Goal: Task Accomplishment & Management: Use online tool/utility

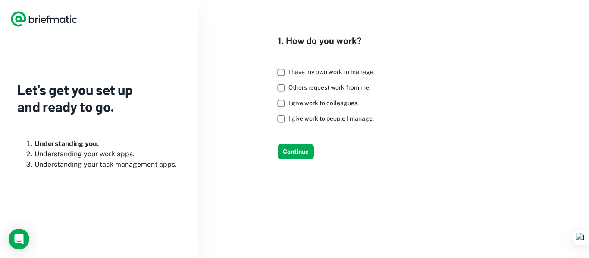
click at [361, 75] on span "I have my own work to manage." at bounding box center [331, 72] width 86 height 7
click at [353, 106] on span "I give work to colleagues." at bounding box center [323, 103] width 70 height 7
click at [354, 122] on span "I give work to people I manage." at bounding box center [330, 118] width 85 height 7
click at [302, 160] on button "Continue" at bounding box center [296, 152] width 36 height 16
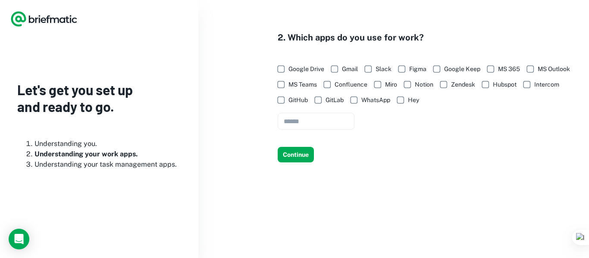
click at [82, 144] on li "Understanding you." at bounding box center [107, 144] width 147 height 10
click at [538, 74] on span "MS Outlook" at bounding box center [554, 68] width 32 height 9
click at [493, 89] on span "Hubspot" at bounding box center [505, 84] width 24 height 9
click at [334, 130] on input "text" at bounding box center [316, 121] width 77 height 17
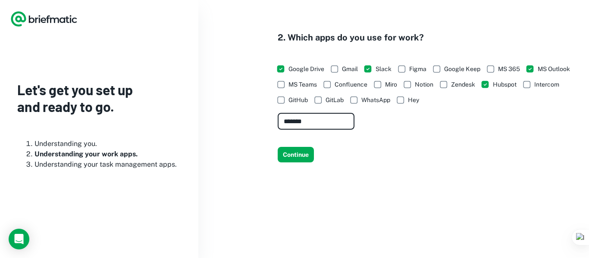
drag, startPoint x: 318, startPoint y: 153, endPoint x: 189, endPoint y: 98, distance: 139.8
click at [189, 98] on div "Let's get you set up and ready to go. Understanding you. Understanding your wor…" at bounding box center [294, 97] width 589 height 194
type input "*****"
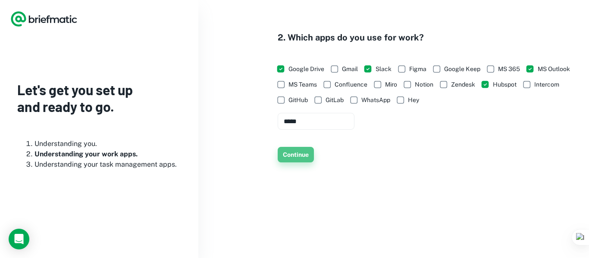
click at [298, 163] on button "Continue" at bounding box center [296, 155] width 36 height 16
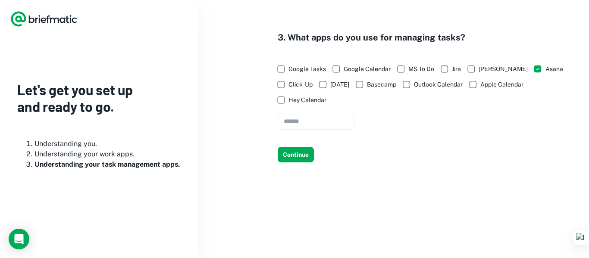
click at [397, 130] on div "Google Tasks Google Calendar MS To Do Jira Trello Asana Click-Up Monday Basecam…" at bounding box center [428, 95] width 301 height 69
click at [341, 130] on input "text" at bounding box center [316, 121] width 77 height 17
type input "*******"
click at [301, 163] on button "Continue" at bounding box center [296, 155] width 36 height 16
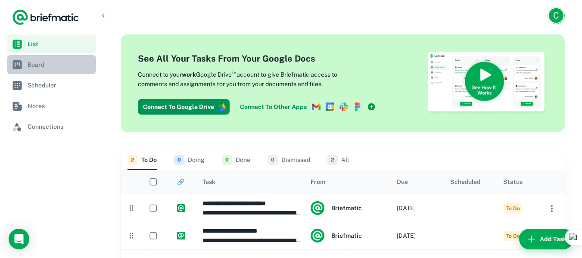
click at [42, 59] on link "Board" at bounding box center [51, 64] width 89 height 19
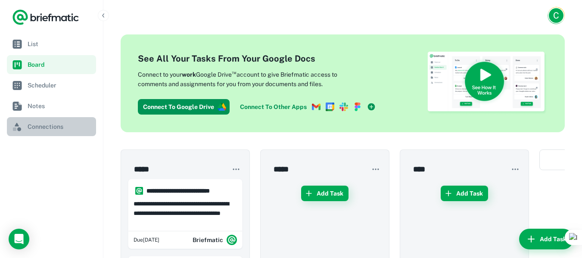
click at [54, 129] on span "Connections" at bounding box center [60, 126] width 65 height 9
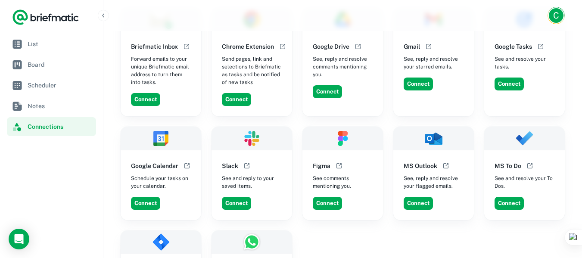
scroll to position [50, 0]
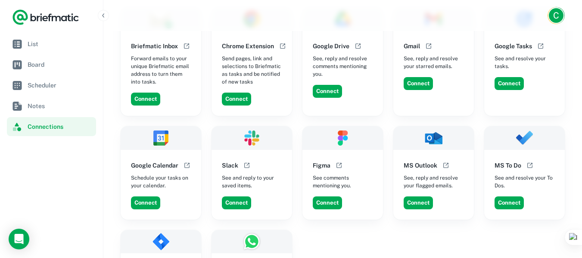
click at [419, 210] on div "Connect" at bounding box center [438, 203] width 74 height 20
click at [418, 205] on button "Connect" at bounding box center [418, 203] width 29 height 13
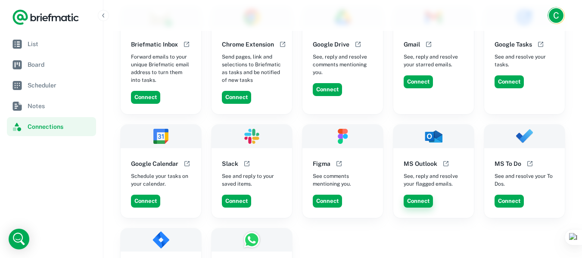
scroll to position [51, 0]
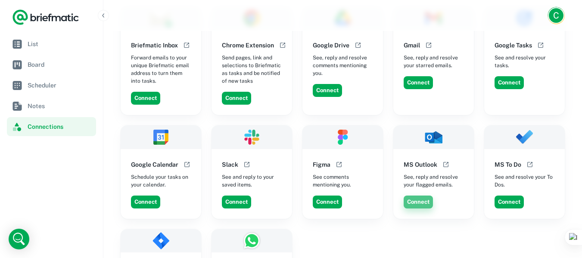
click at [425, 197] on button "Connect" at bounding box center [418, 202] width 29 height 13
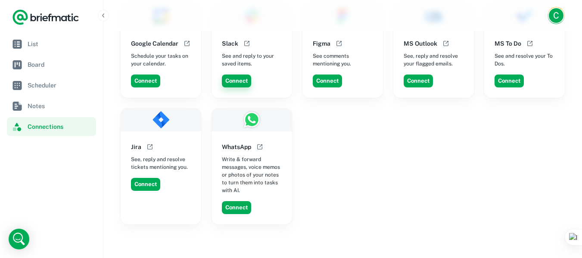
scroll to position [0, 0]
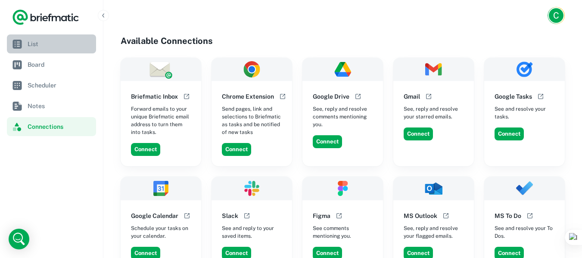
click at [40, 43] on span "List" at bounding box center [60, 43] width 65 height 9
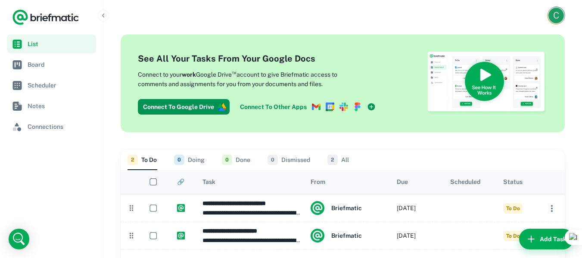
click at [560, 16] on div "C" at bounding box center [557, 16] width 16 height 16
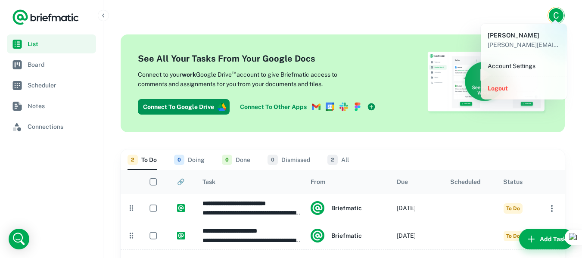
click at [522, 66] on li "Account Settings" at bounding box center [524, 66] width 79 height 15
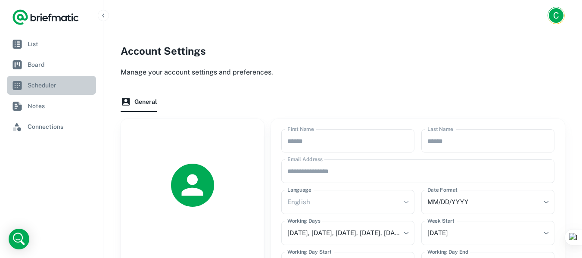
click at [49, 82] on span "Scheduler" at bounding box center [60, 85] width 65 height 9
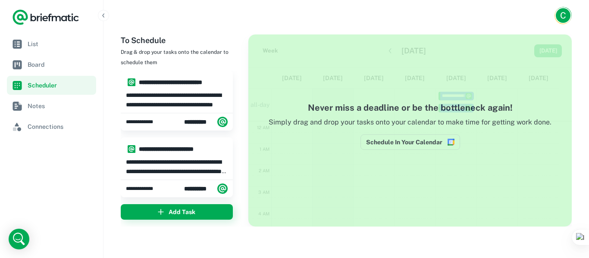
scroll to position [130, 0]
click at [200, 97] on p "**********" at bounding box center [177, 100] width 102 height 19
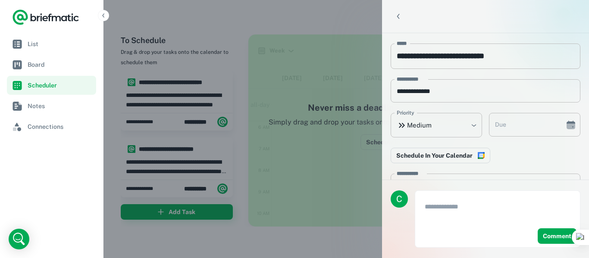
type input "**********"
type textarea "**********"
type input "**********"
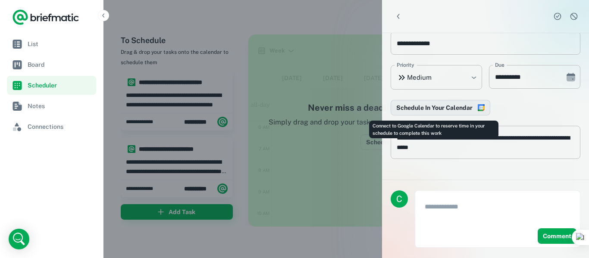
click at [478, 110] on icon "Connect to Google Calendar to reserve time in your schedule to complete this wo…" at bounding box center [479, 111] width 2 height 2
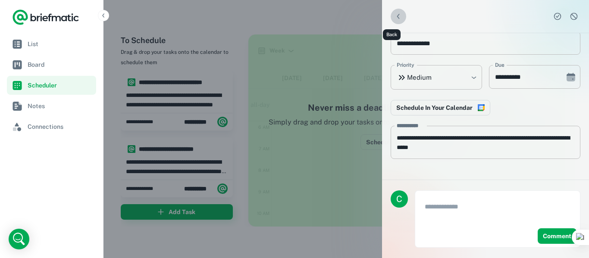
click at [398, 17] on button "Back" at bounding box center [399, 17] width 16 height 16
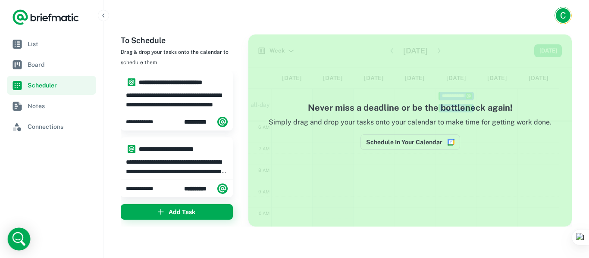
click at [23, 237] on icon "Open Intercom Messenger" at bounding box center [19, 239] width 21 height 21
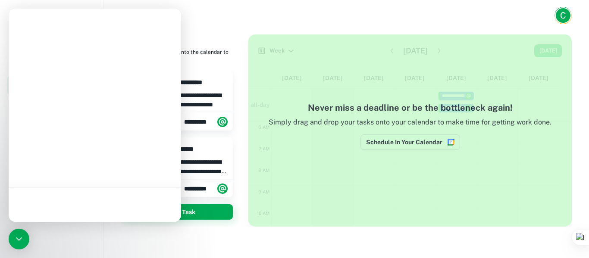
click at [69, 235] on nav "List Board Scheduler Notes Connections" at bounding box center [51, 146] width 103 height 224
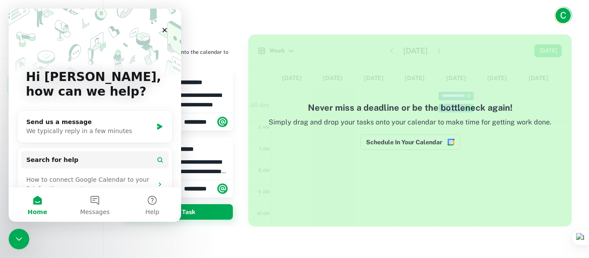
click at [560, 16] on div "C" at bounding box center [562, 15] width 15 height 15
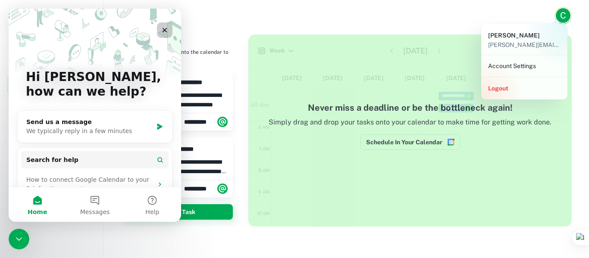
click at [166, 29] on icon "Close" at bounding box center [165, 30] width 5 height 5
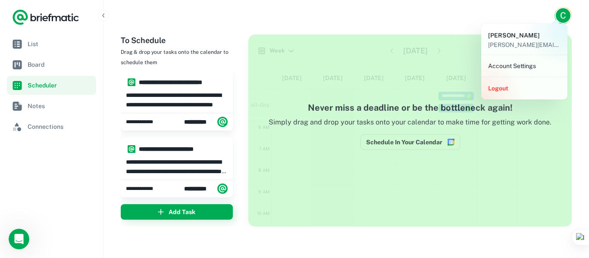
click at [50, 47] on div at bounding box center [294, 129] width 589 height 258
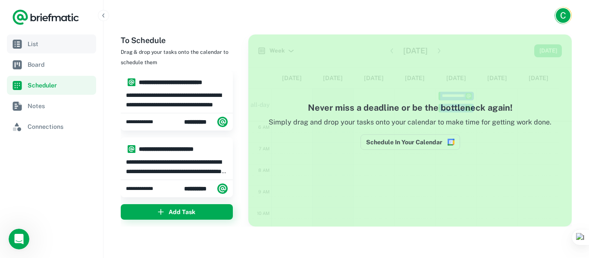
click at [29, 41] on span "List" at bounding box center [60, 43] width 65 height 9
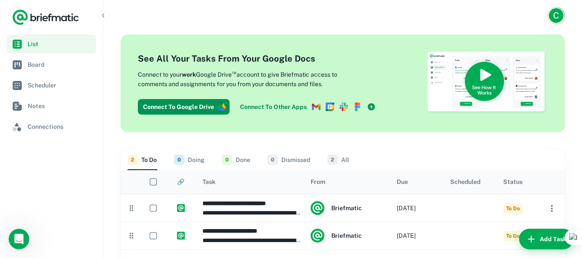
click at [283, 110] on link "Connect To Other Apps" at bounding box center [308, 107] width 143 height 16
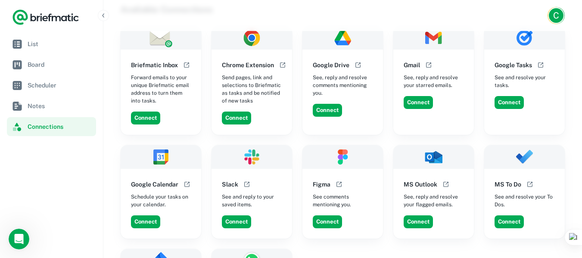
scroll to position [32, 0]
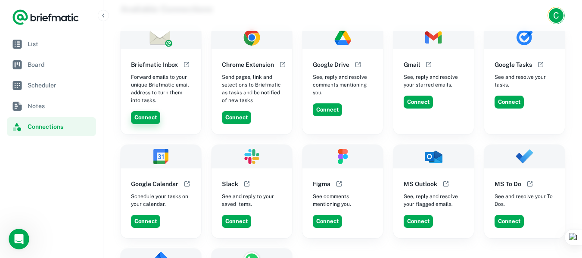
click at [146, 117] on button "Connect" at bounding box center [145, 117] width 29 height 13
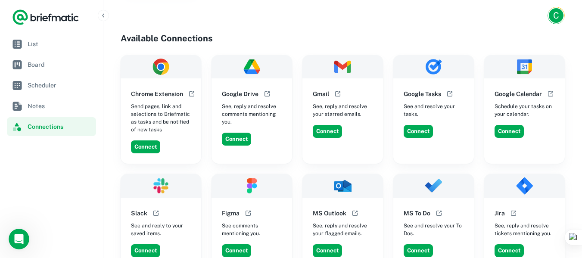
scroll to position [157, 0]
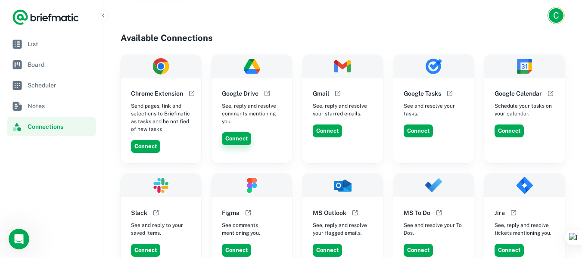
click at [237, 132] on button "Connect" at bounding box center [236, 138] width 29 height 13
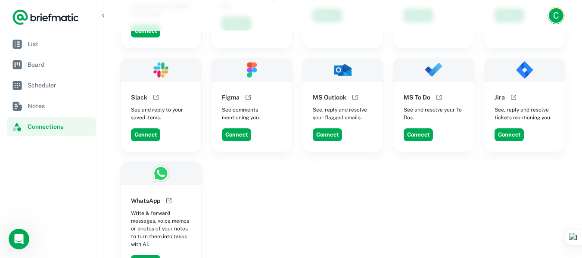
scroll to position [273, 0]
click at [423, 128] on button "Connect" at bounding box center [418, 134] width 29 height 13
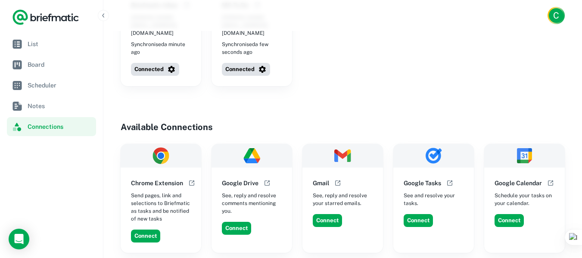
scroll to position [92, 0]
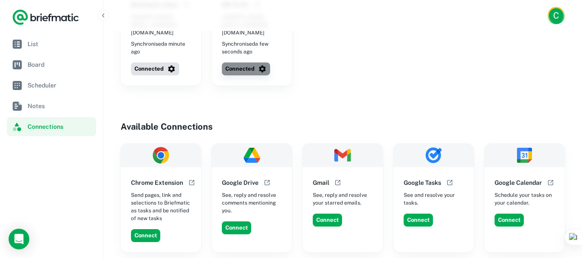
click at [265, 65] on icon "button" at bounding box center [262, 69] width 9 height 9
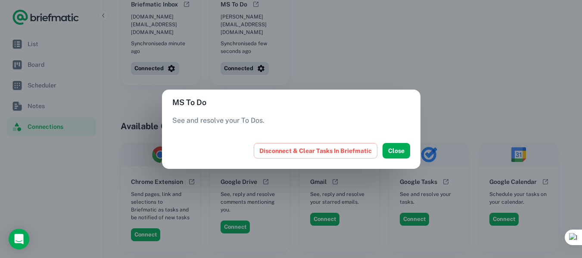
click at [378, 56] on div "MS To Do See and resolve your To Dos. Disconnect & Clear Tasks In Briefmatic Cl…" at bounding box center [291, 129] width 582 height 258
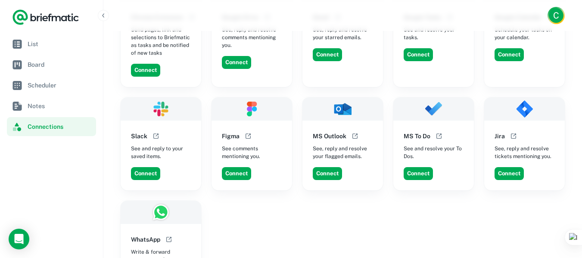
scroll to position [257, 0]
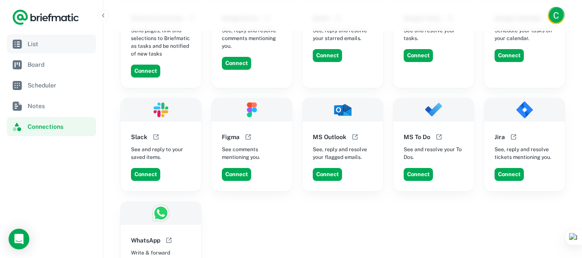
click at [50, 41] on span "List" at bounding box center [60, 43] width 65 height 9
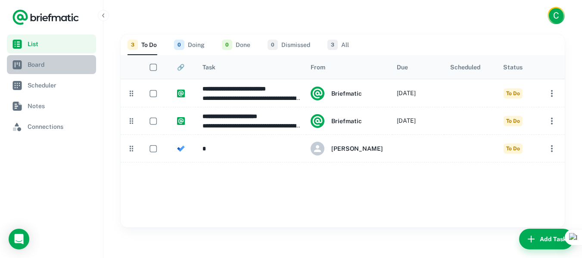
click at [72, 69] on link "Board" at bounding box center [51, 64] width 89 height 19
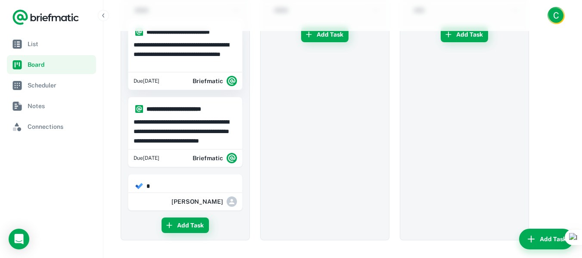
scroll to position [44, 0]
click at [173, 184] on h6 "*" at bounding box center [189, 186] width 85 height 9
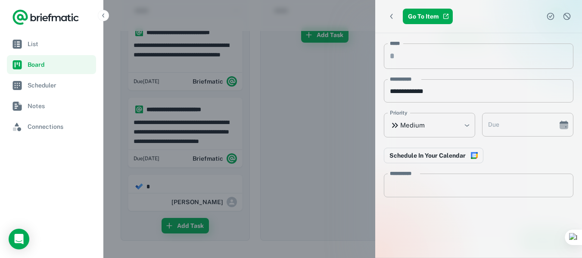
click at [187, 127] on div at bounding box center [291, 129] width 582 height 258
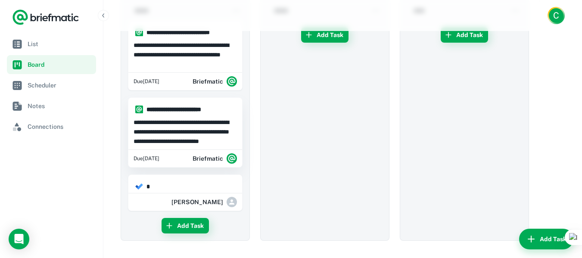
click at [189, 128] on p "**********" at bounding box center [185, 132] width 103 height 28
type input "**********"
type textarea "**********"
type input "**********"
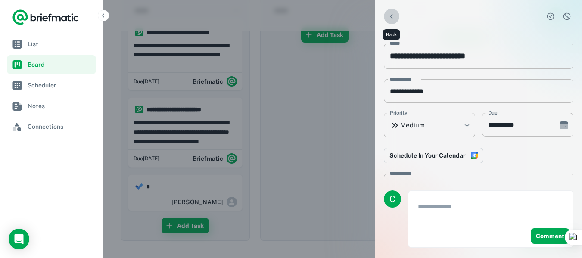
click at [392, 15] on icon "Back" at bounding box center [392, 16] width 3 height 5
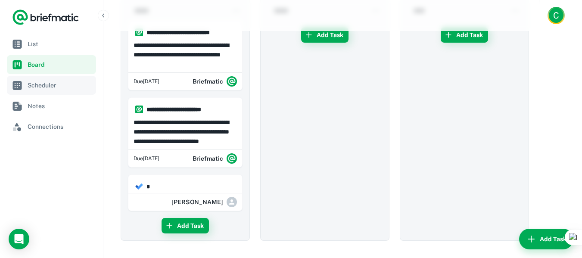
click at [50, 82] on span "Scheduler" at bounding box center [60, 85] width 65 height 9
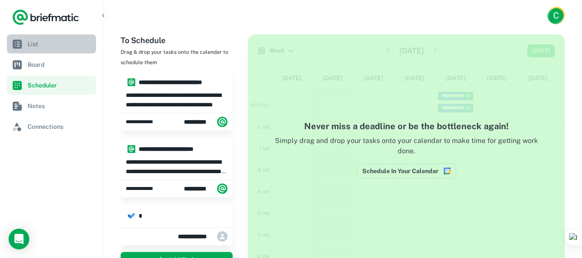
click at [29, 46] on span "List" at bounding box center [60, 43] width 65 height 9
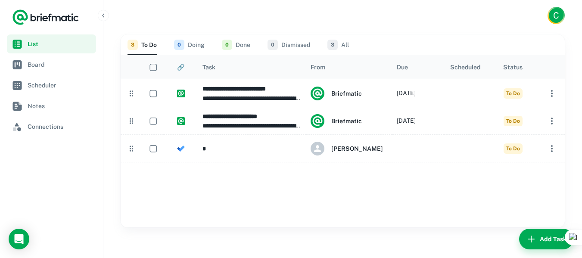
click at [188, 44] on button "0 Doing" at bounding box center [189, 44] width 31 height 21
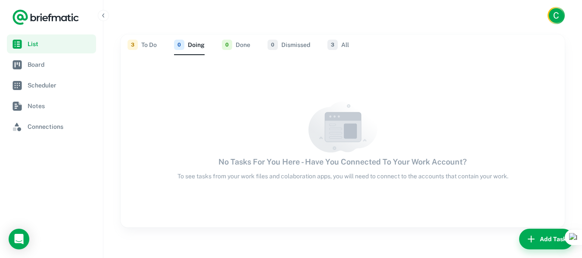
click at [242, 46] on button "0 Done" at bounding box center [236, 44] width 28 height 21
click at [135, 38] on button "3 To Do" at bounding box center [142, 44] width 29 height 21
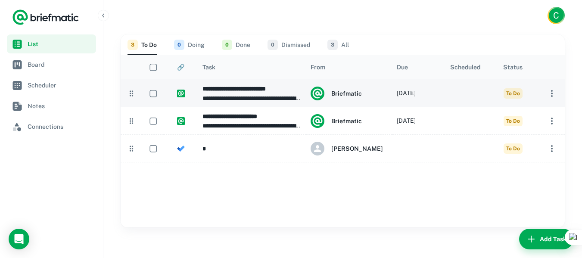
click at [548, 91] on icon "button" at bounding box center [552, 93] width 10 height 10
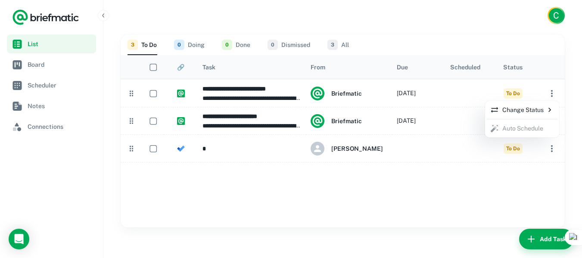
click at [547, 108] on icon at bounding box center [550, 110] width 9 height 9
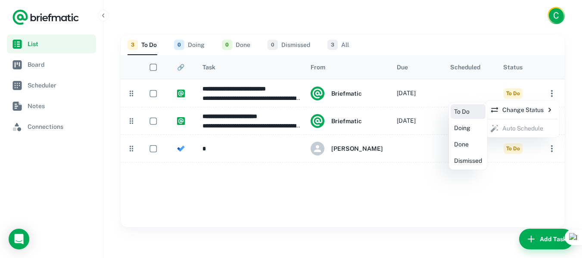
click at [473, 127] on li "Doing" at bounding box center [468, 128] width 35 height 15
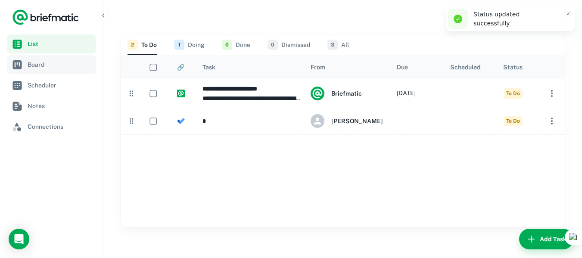
click at [72, 62] on span "Board" at bounding box center [60, 64] width 65 height 9
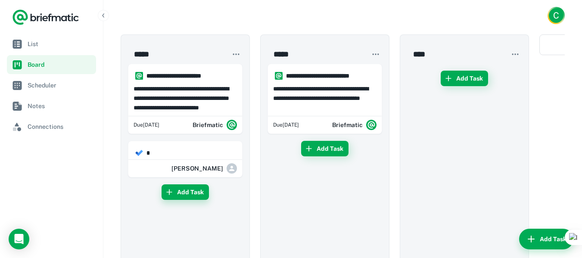
click at [197, 191] on button "Add Task" at bounding box center [185, 193] width 47 height 16
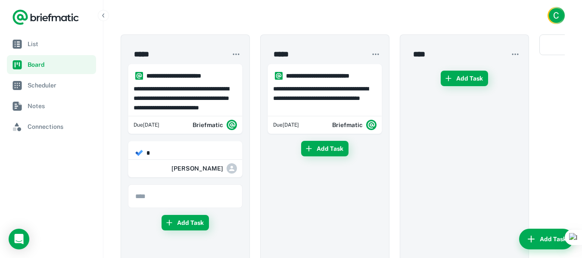
click at [199, 194] on input "text" at bounding box center [185, 196] width 114 height 23
click at [191, 155] on h6 "*" at bounding box center [189, 152] width 85 height 9
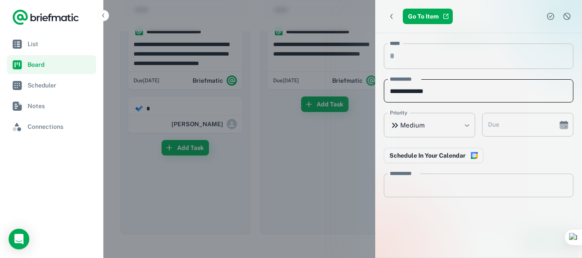
scroll to position [58, 0]
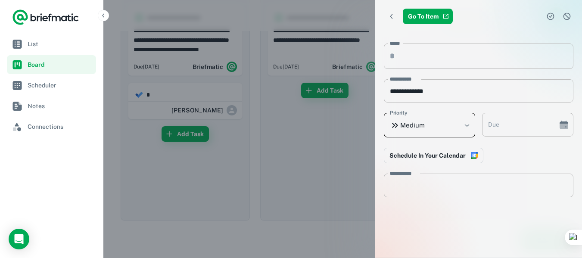
click at [447, 121] on body "**********" at bounding box center [291, 129] width 582 height 375
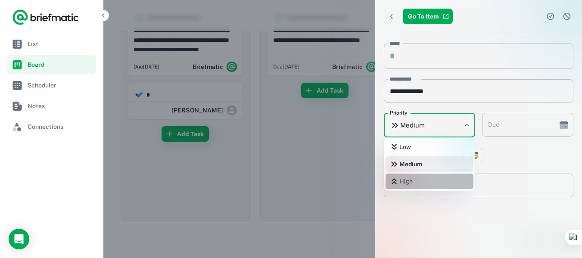
click at [435, 177] on li "High" at bounding box center [430, 182] width 88 height 16
type input "****"
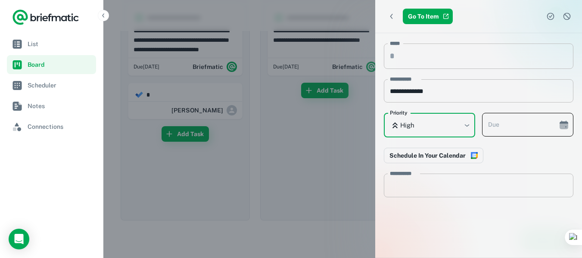
type input "**********"
click at [519, 121] on input "**********" at bounding box center [517, 125] width 70 height 24
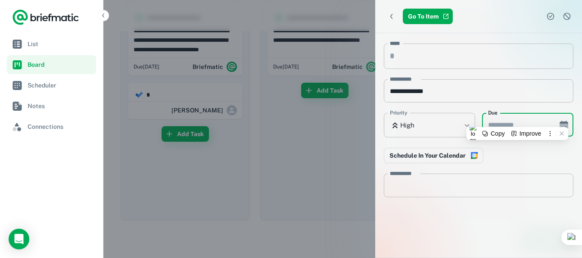
click at [565, 121] on icon "Choose date" at bounding box center [564, 125] width 10 height 10
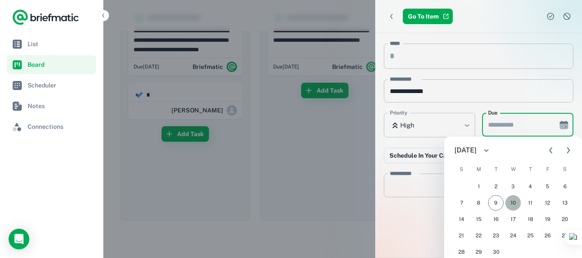
click at [514, 205] on button "10" at bounding box center [514, 203] width 16 height 16
type input "**********"
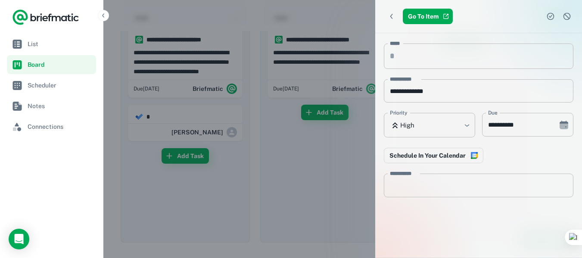
scroll to position [0, 0]
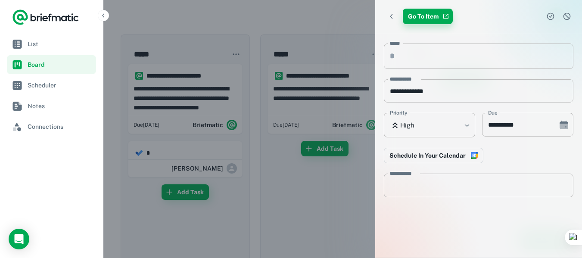
click at [410, 16] on link "Go To Item" at bounding box center [428, 17] width 50 height 16
